Goal: Task Accomplishment & Management: Manage account settings

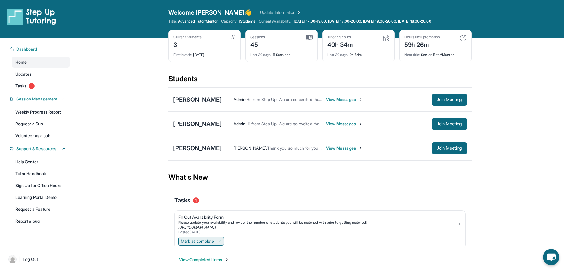
click at [209, 237] on button "Mark as complete" at bounding box center [201, 241] width 46 height 9
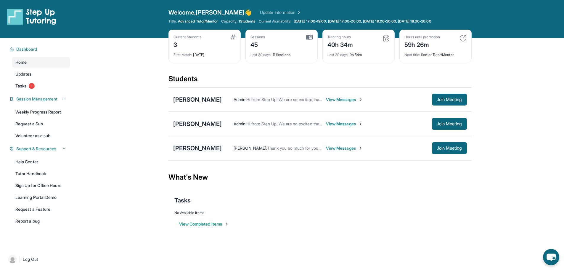
click at [193, 147] on div "[PERSON_NAME]" at bounding box center [197, 148] width 49 height 8
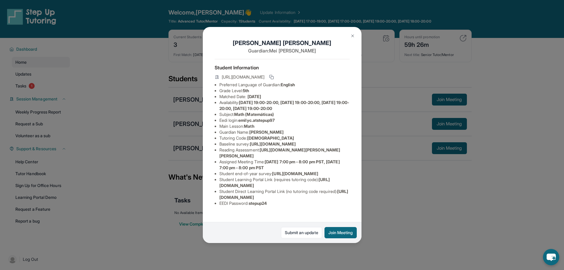
click at [248, 129] on span "Math" at bounding box center [249, 126] width 10 height 5
drag, startPoint x: 247, startPoint y: 131, endPoint x: 272, endPoint y: 132, distance: 24.6
click at [272, 129] on li "Main Lesson : Math" at bounding box center [285, 126] width 130 height 6
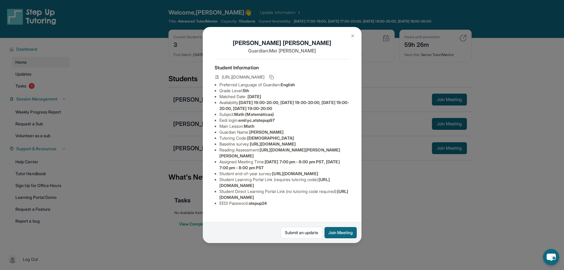
click at [454, 199] on div "[PERSON_NAME] Guardian: [PERSON_NAME] Student Information [URL][DOMAIN_NAME] Pr…" at bounding box center [282, 135] width 564 height 270
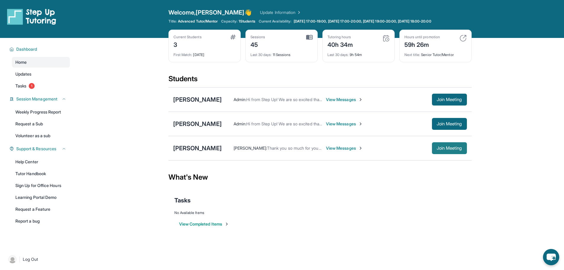
click at [437, 147] on span "Join Meeting" at bounding box center [449, 148] width 25 height 4
click at [28, 86] on link "Tasks 1" at bounding box center [41, 86] width 58 height 11
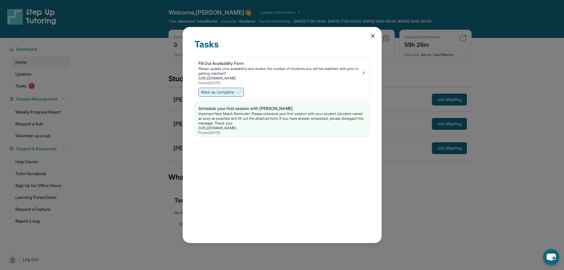
click at [241, 93] on img at bounding box center [239, 92] width 5 height 5
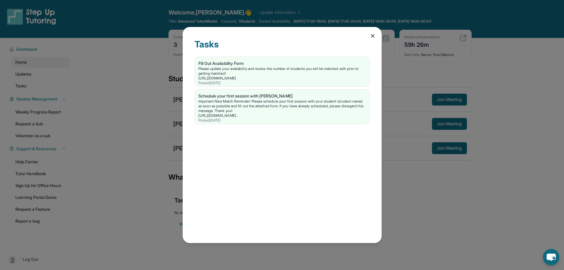
drag, startPoint x: 371, startPoint y: 35, endPoint x: 368, endPoint y: 34, distance: 3.6
click at [371, 34] on icon at bounding box center [373, 36] width 6 height 6
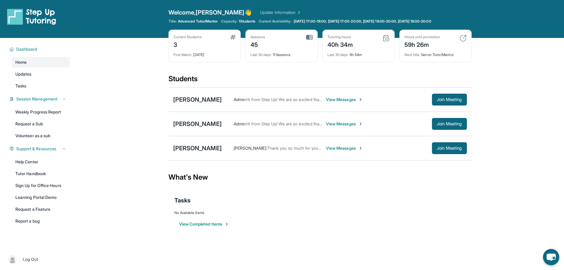
click at [247, 20] on span "1 Students" at bounding box center [247, 21] width 17 height 5
click at [181, 11] on span "Welcome, [PERSON_NAME] 👋" at bounding box center [211, 12] width 84 height 8
click at [181, 13] on span "Welcome, [PERSON_NAME] 👋" at bounding box center [211, 12] width 84 height 8
click at [253, 21] on span "1 Students" at bounding box center [247, 21] width 17 height 5
click at [35, 107] on link "Weekly Progress Report" at bounding box center [41, 112] width 58 height 11
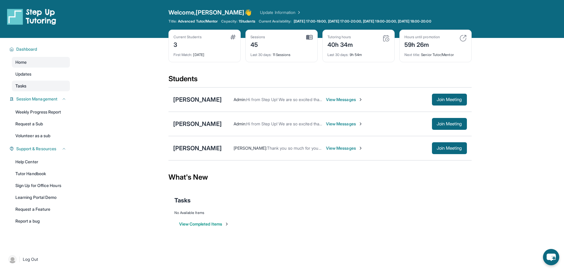
click at [34, 86] on link "Tasks" at bounding box center [41, 86] width 58 height 11
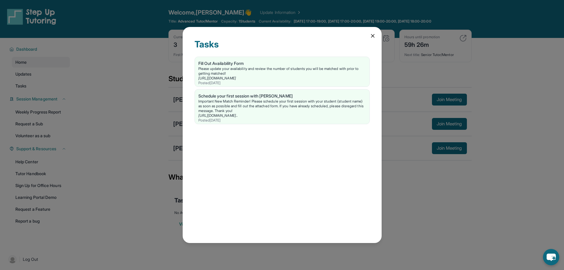
click at [373, 37] on icon at bounding box center [373, 36] width 6 height 6
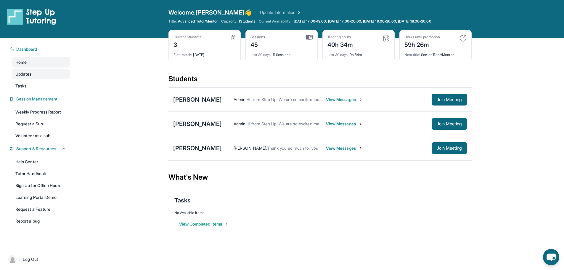
click at [31, 75] on span "Updates" at bounding box center [23, 74] width 16 height 6
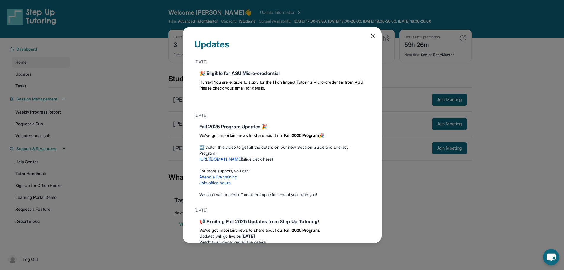
click at [272, 78] on div "Hurray! You are eligible to apply for the High Impact Tutoring Micro-credential…" at bounding box center [282, 91] width 166 height 28
click at [274, 72] on div "🎉 Eligible for ASU Micro-credential" at bounding box center [282, 73] width 166 height 7
click at [371, 34] on icon at bounding box center [373, 36] width 6 height 6
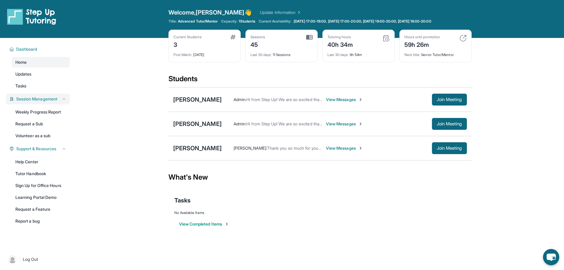
click at [36, 99] on span "Session Management" at bounding box center [36, 99] width 41 height 6
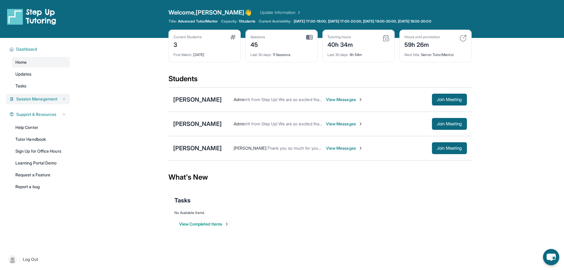
click at [36, 99] on span "Session Management" at bounding box center [36, 99] width 41 height 6
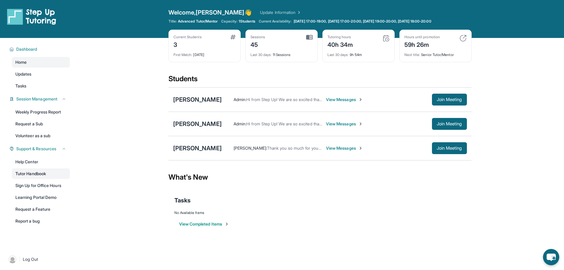
click at [34, 172] on link "Tutor Handbook" at bounding box center [41, 173] width 58 height 11
